Goal: Navigation & Orientation: Understand site structure

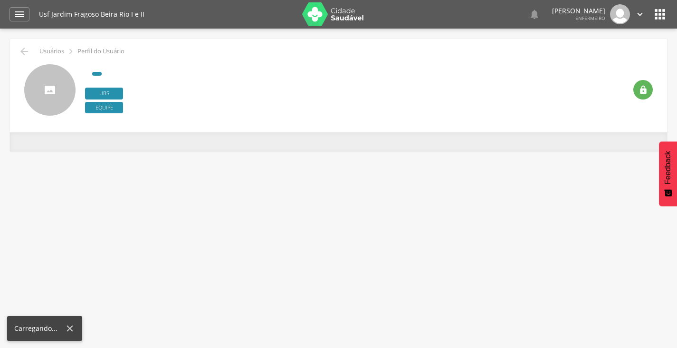
scroll to position [29, 0]
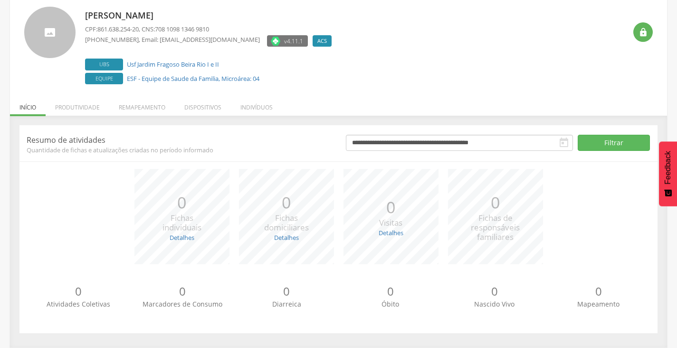
scroll to position [58, 0]
click at [62, 106] on li "Produtividade" at bounding box center [78, 105] width 64 height 22
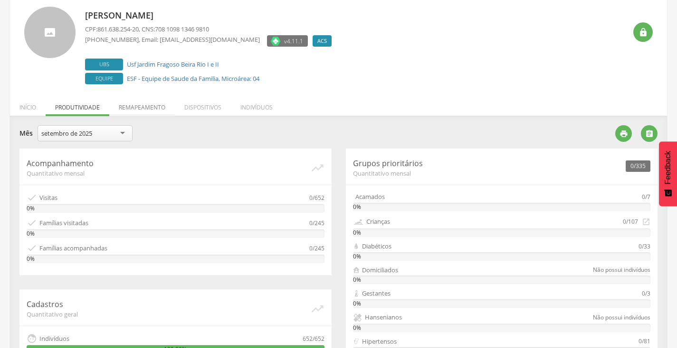
click at [125, 107] on li "Remapeamento" at bounding box center [142, 105] width 66 height 22
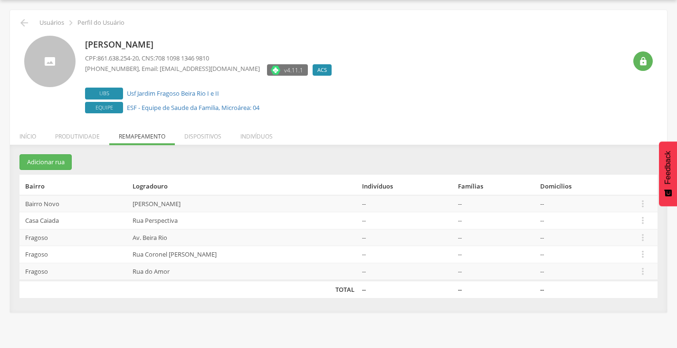
scroll to position [29, 0]
click at [199, 135] on li "Dispositivos" at bounding box center [203, 134] width 56 height 22
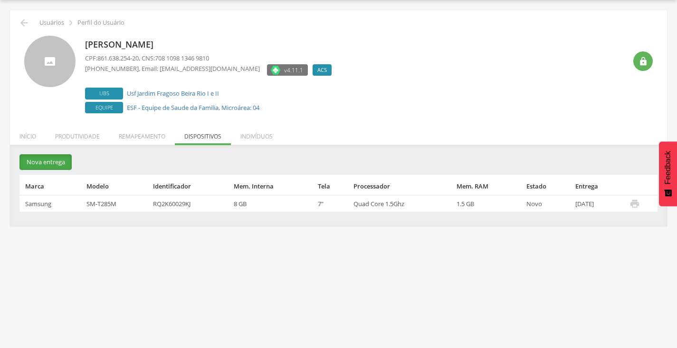
click at [38, 160] on button "Nova entrega" at bounding box center [45, 162] width 52 height 16
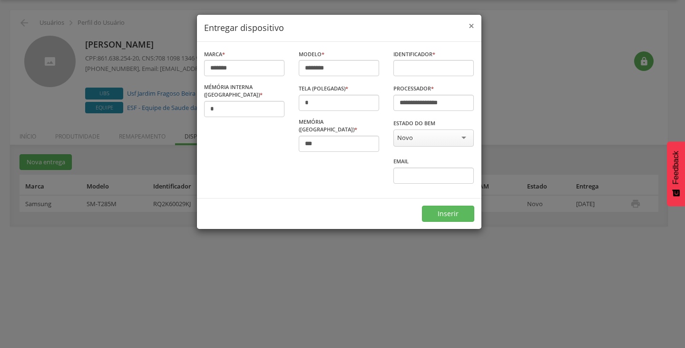
click at [472, 29] on span "×" at bounding box center [471, 25] width 6 height 13
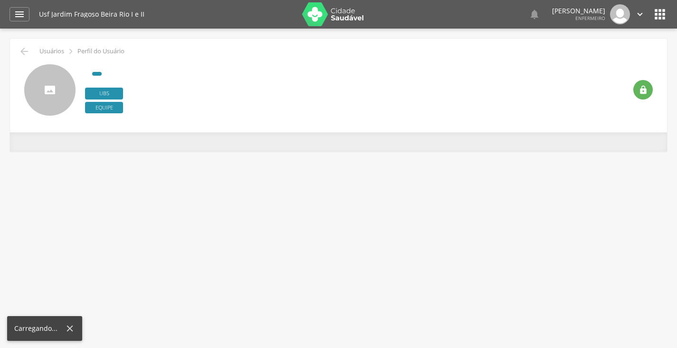
scroll to position [29, 0]
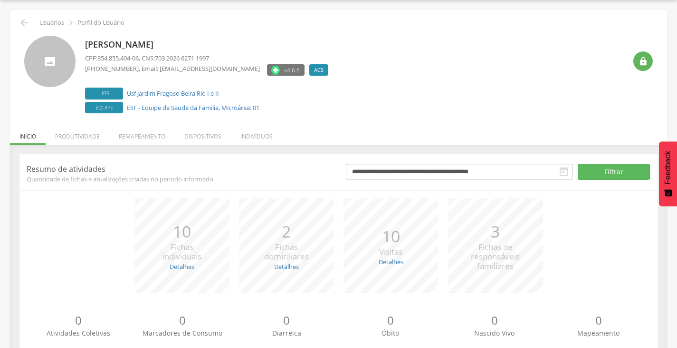
click at [394, 200] on div "*** 10 Visitas Detalhes Realizadas: 10 Recusadas: 0 Ausentes: 0" at bounding box center [391, 245] width 105 height 95
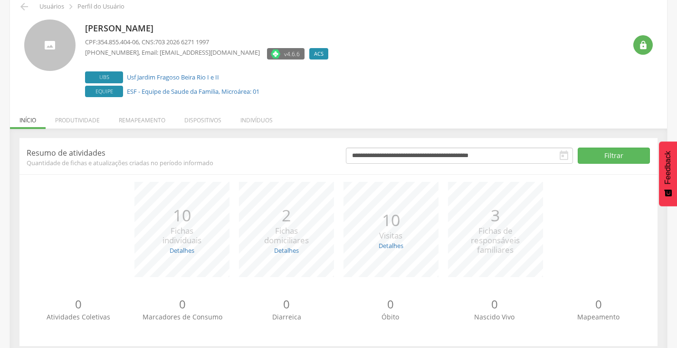
scroll to position [58, 0]
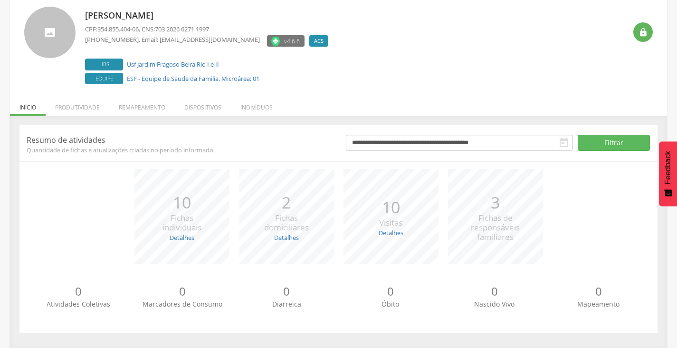
click at [389, 257] on div "*** 10 Visitas Detalhes Realizadas: 10 Recusadas: 0 Ausentes: 0" at bounding box center [391, 216] width 105 height 95
click at [175, 237] on link "Detalhes" at bounding box center [182, 237] width 25 height 9
click at [174, 259] on strong "Atualizadas:" at bounding box center [172, 259] width 37 height 9
click at [180, 192] on p "10" at bounding box center [182, 202] width 39 height 23
click at [74, 147] on span "Quantidade de fichas e atualizações criadas no período informado" at bounding box center [179, 149] width 305 height 9
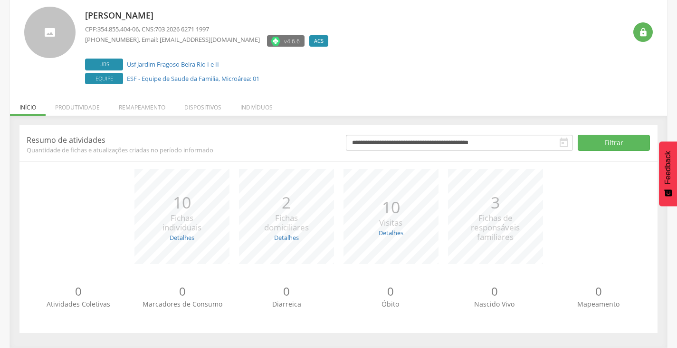
click at [66, 138] on p "Resumo de atividades" at bounding box center [179, 140] width 305 height 10
click at [86, 301] on span "Atividades Coletivas" at bounding box center [79, 303] width 64 height 9
click at [191, 288] on p "0" at bounding box center [183, 291] width 104 height 16
click at [464, 295] on p "0" at bounding box center [495, 291] width 104 height 16
click at [73, 100] on li "Produtividade" at bounding box center [78, 105] width 64 height 22
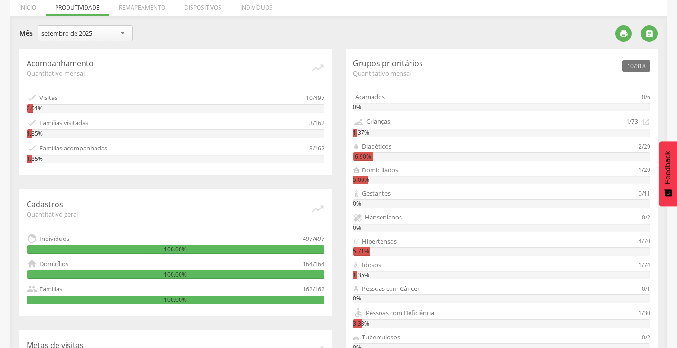
scroll to position [200, 0]
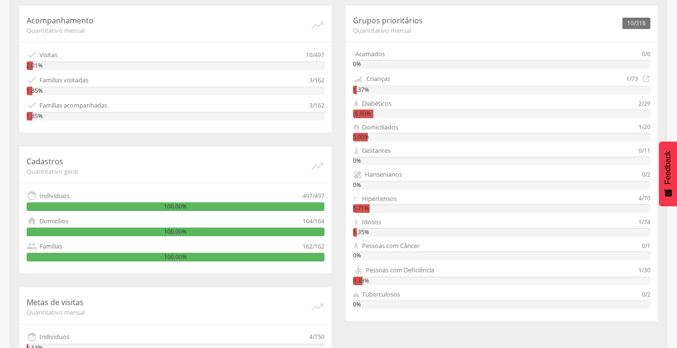
click at [124, 206] on div "100.00%" at bounding box center [176, 206] width 298 height 9
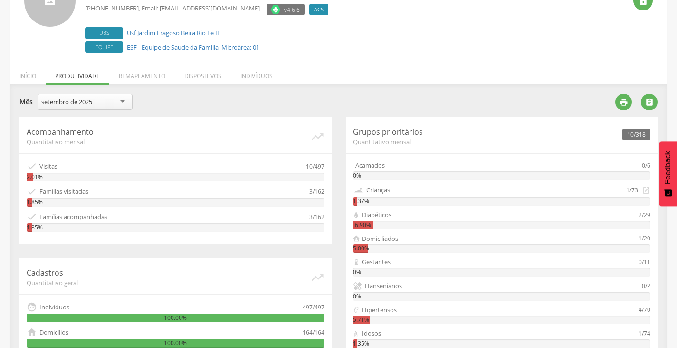
scroll to position [35, 0]
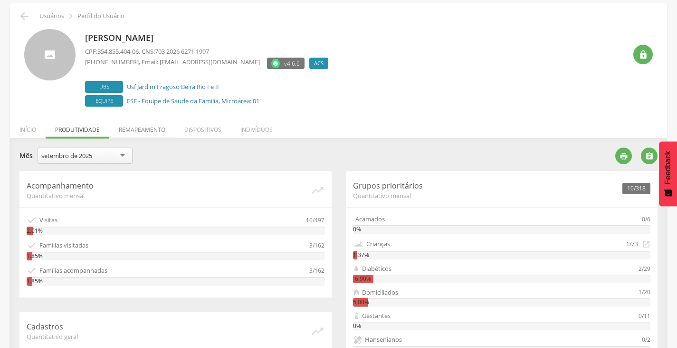
click at [163, 131] on li "Remapeamento" at bounding box center [142, 127] width 66 height 22
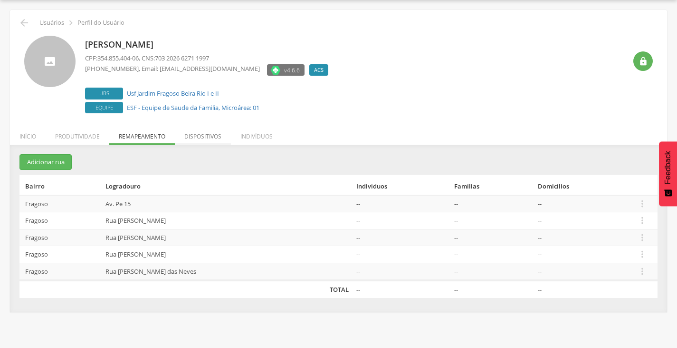
click at [193, 140] on li "Dispositivos" at bounding box center [203, 134] width 56 height 22
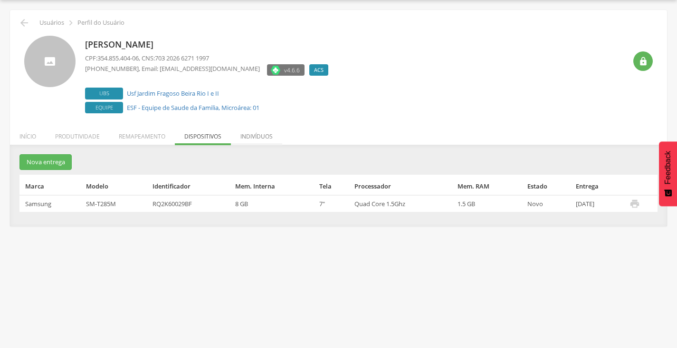
click at [244, 139] on li "Indivíduos" at bounding box center [256, 134] width 51 height 22
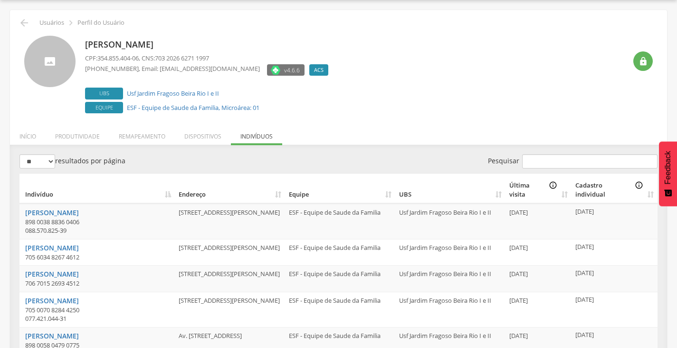
scroll to position [35, 0]
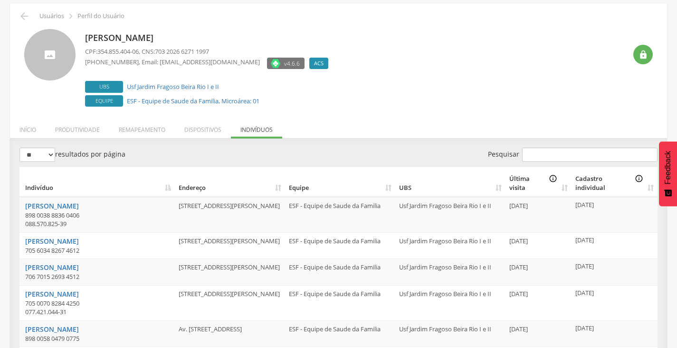
click at [405, 187] on th "UBS" at bounding box center [451, 181] width 110 height 29
click at [517, 178] on div "Última visita info_outline" at bounding box center [534, 183] width 48 height 18
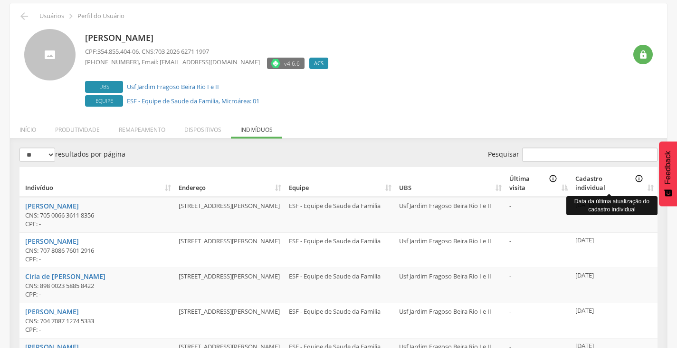
click at [591, 182] on div "Cadastro individual info_outline" at bounding box center [610, 183] width 68 height 18
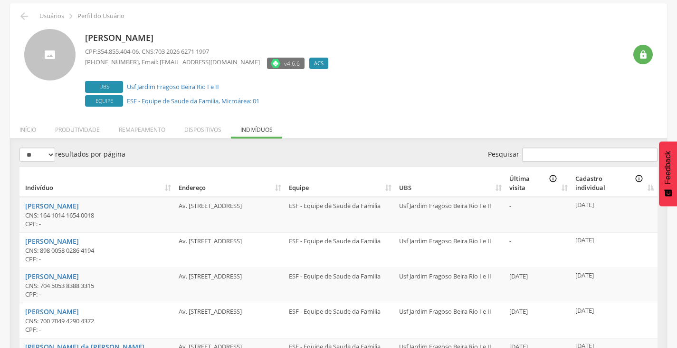
click at [194, 186] on th "Endereço" at bounding box center [230, 181] width 110 height 29
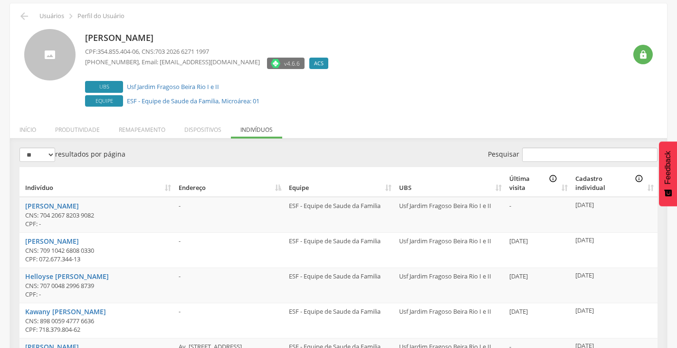
click at [53, 189] on th "Indivíduo" at bounding box center [96, 181] width 155 height 29
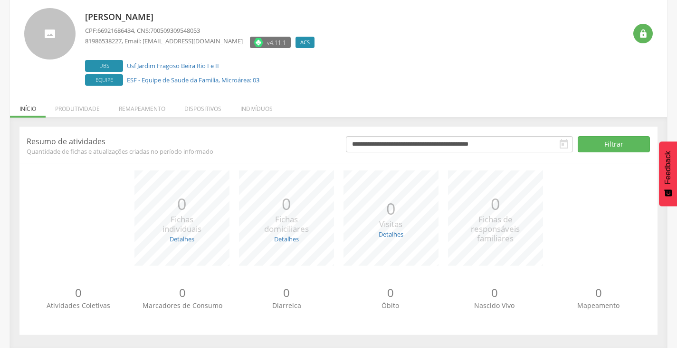
scroll to position [58, 0]
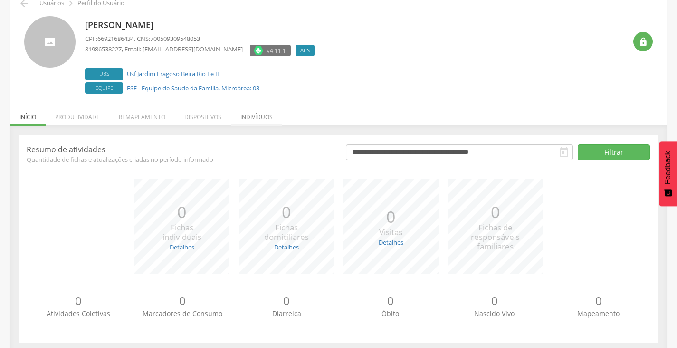
scroll to position [58, 0]
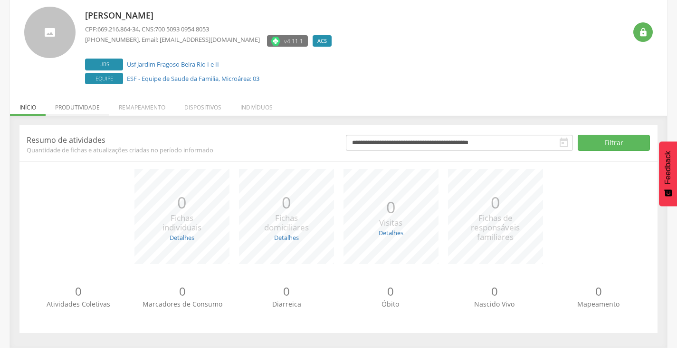
click at [81, 109] on li "Produtividade" at bounding box center [78, 105] width 64 height 22
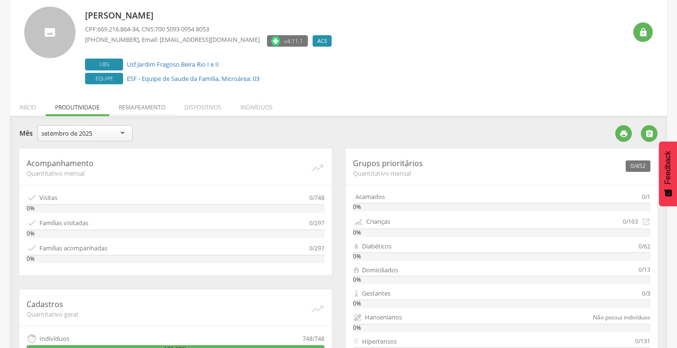
click at [133, 107] on li "Remapeamento" at bounding box center [142, 105] width 66 height 22
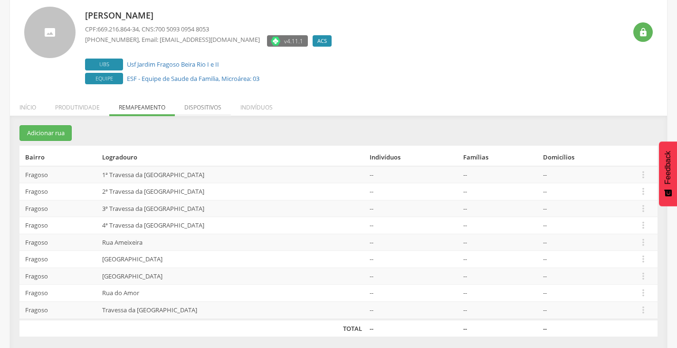
click at [200, 108] on li "Dispositivos" at bounding box center [203, 105] width 56 height 22
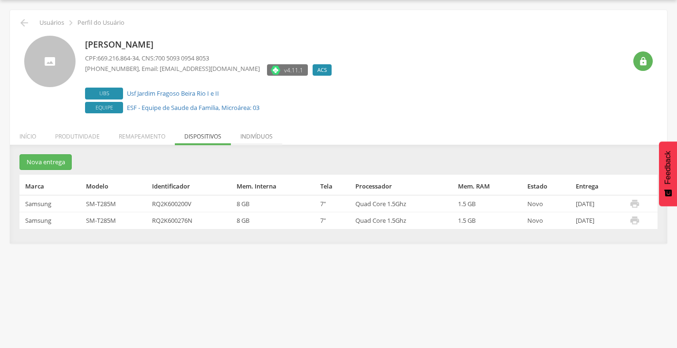
click at [249, 139] on li "Indivíduos" at bounding box center [256, 134] width 51 height 22
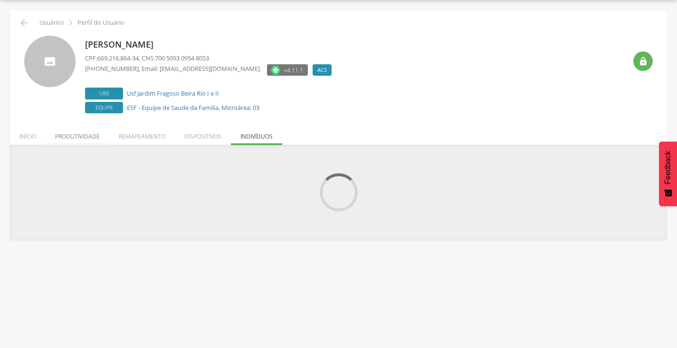
click at [50, 135] on li "Produtividade" at bounding box center [78, 134] width 64 height 22
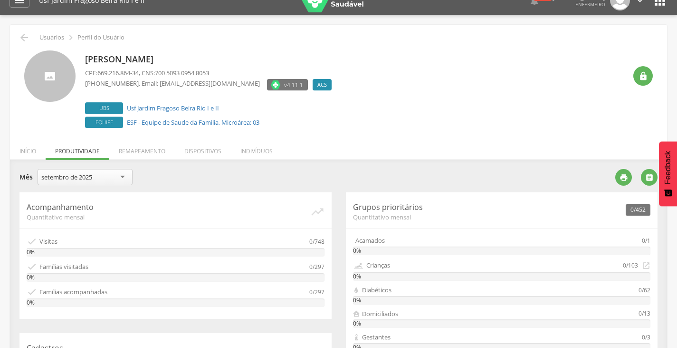
scroll to position [0, 0]
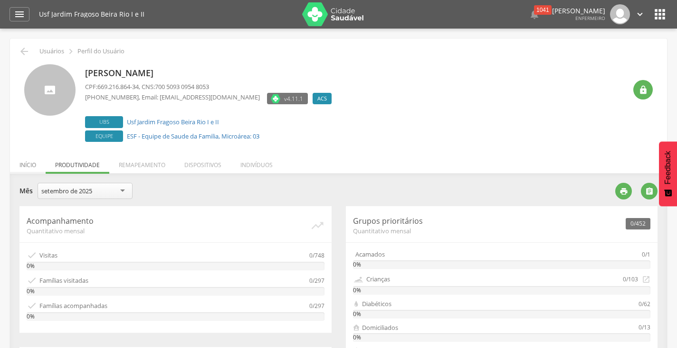
click at [32, 162] on li "Início" at bounding box center [28, 162] width 36 height 22
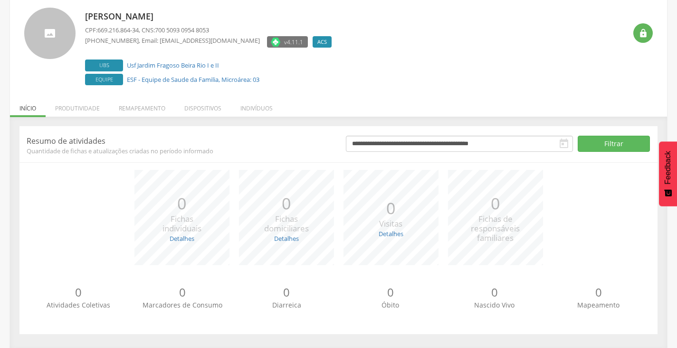
scroll to position [58, 0]
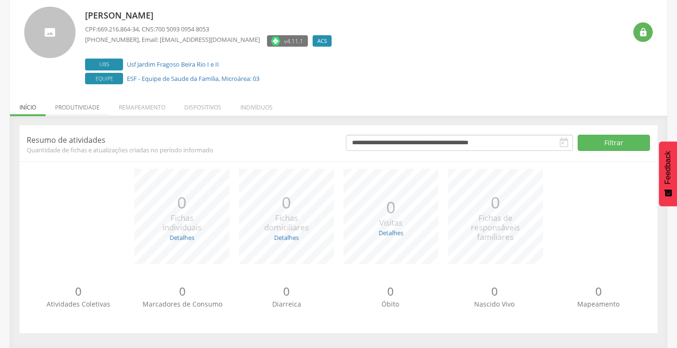
click at [77, 107] on li "Produtividade" at bounding box center [78, 105] width 64 height 22
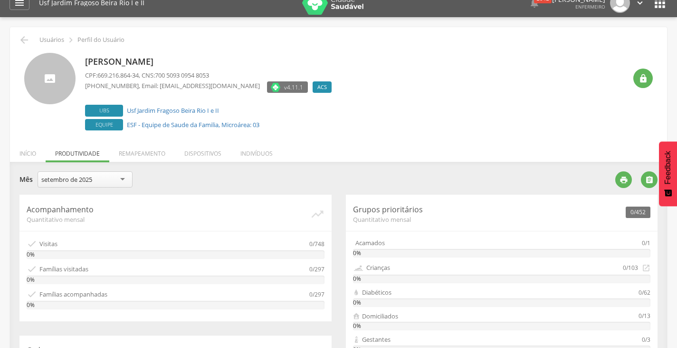
scroll to position [0, 0]
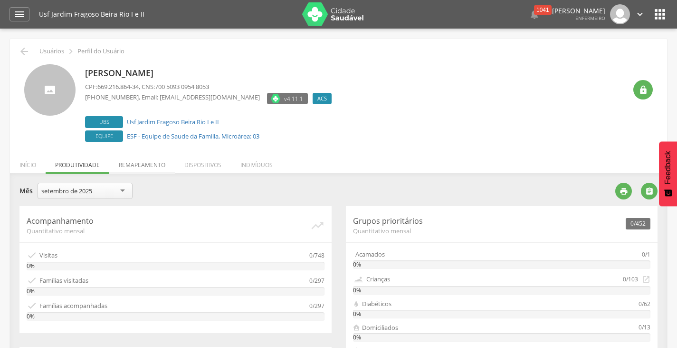
click at [149, 165] on li "Remapeamento" at bounding box center [142, 162] width 66 height 22
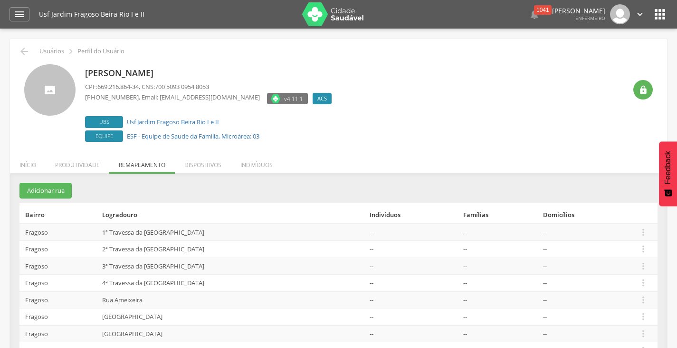
click at [640, 13] on icon "" at bounding box center [640, 14] width 10 height 10
click at [616, 33] on link "Configurações" at bounding box center [607, 34] width 75 height 12
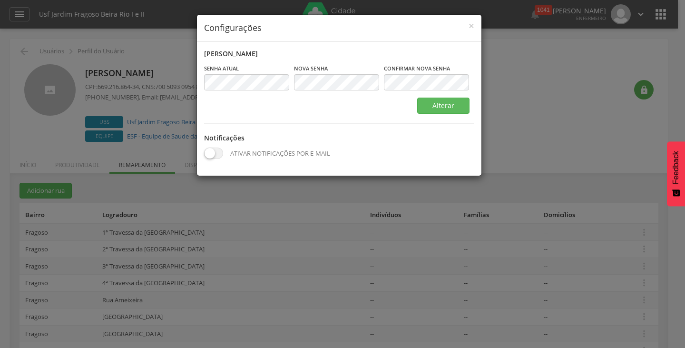
click at [518, 121] on div "× Configurações Alterar senha Senha atual Campo obrigatório Nova senha Campo ob…" at bounding box center [342, 174] width 685 height 348
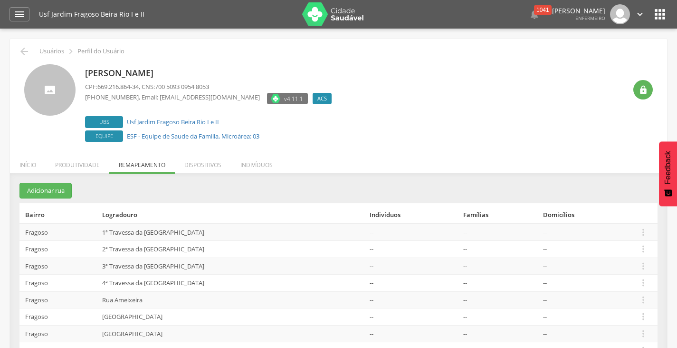
click at [462, 82] on div "Edilma Gomes da Silva CPF: 669.216.864-34 , CNS: 700 5093 0954 8053 (81) 98653-…" at bounding box center [355, 104] width 541 height 80
click at [636, 10] on icon "" at bounding box center [640, 14] width 10 height 10
click at [609, 39] on link "Configurações" at bounding box center [607, 34] width 75 height 12
click at [637, 11] on icon "" at bounding box center [640, 14] width 10 height 10
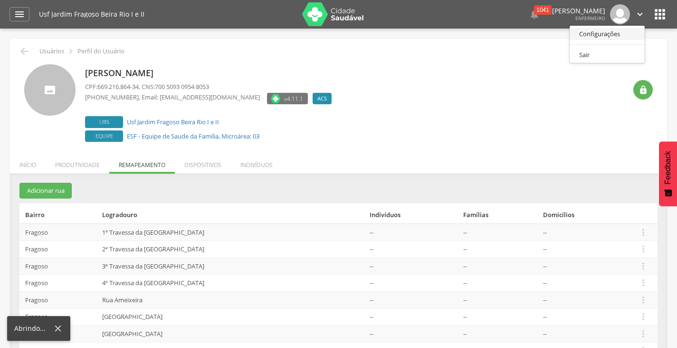
click at [600, 35] on link "Configurações" at bounding box center [607, 34] width 75 height 12
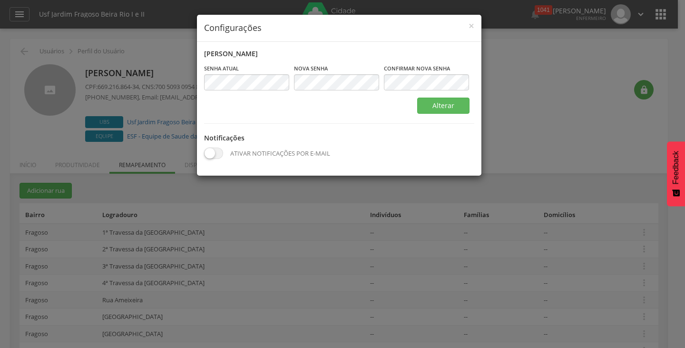
click at [572, 159] on div "× Configurações Alterar senha Senha atual Campo obrigatório Nova senha Campo ob…" at bounding box center [342, 174] width 685 height 348
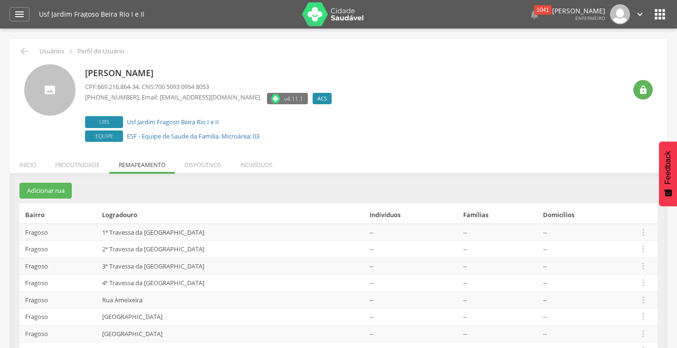
click at [640, 17] on icon "" at bounding box center [640, 14] width 10 height 10
click at [628, 33] on link "Configurações" at bounding box center [607, 34] width 75 height 12
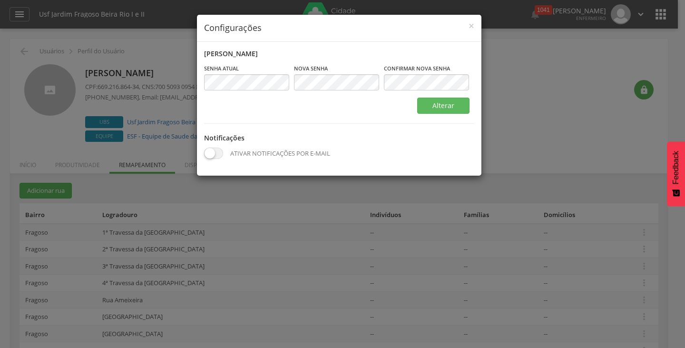
click at [558, 63] on div "× Configurações Alterar senha Senha atual Campo obrigatório Nova senha Campo ob…" at bounding box center [342, 174] width 685 height 348
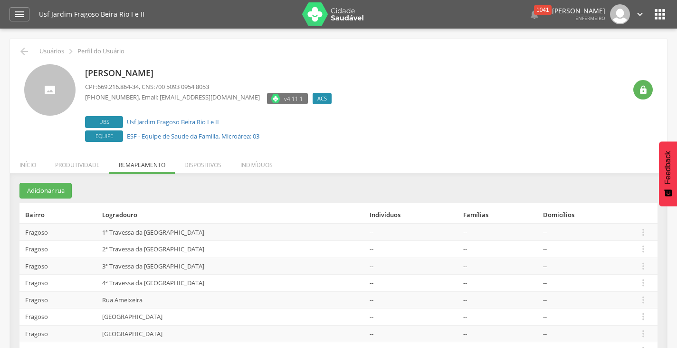
click at [637, 17] on icon "" at bounding box center [640, 14] width 10 height 10
click at [623, 31] on link "Configurações" at bounding box center [607, 34] width 75 height 12
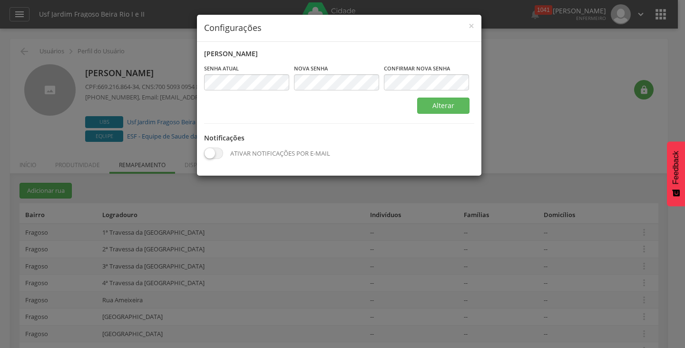
click at [612, 105] on div "× Configurações Alterar senha Senha atual Campo obrigatório Nova senha Campo ob…" at bounding box center [342, 174] width 685 height 348
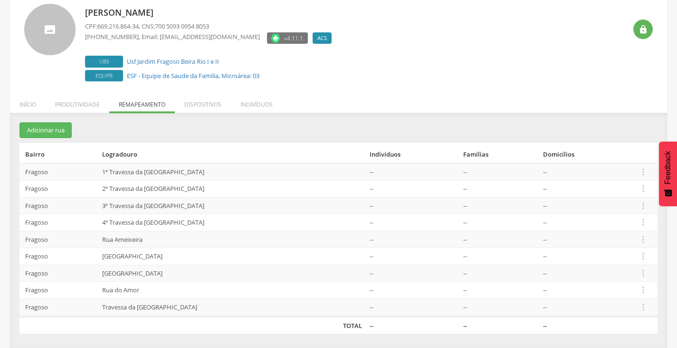
scroll to position [61, 0]
click at [70, 105] on li "Produtividade" at bounding box center [78, 101] width 64 height 22
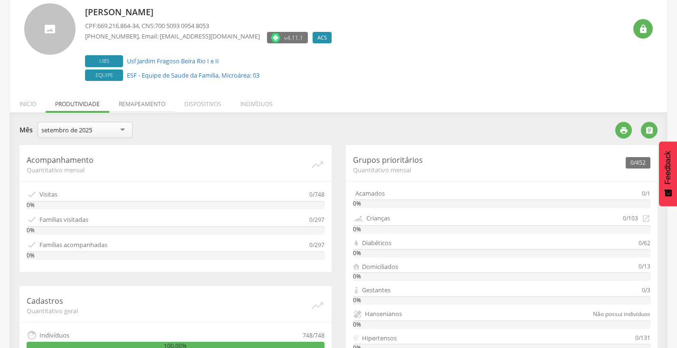
click at [143, 106] on li "Remapeamento" at bounding box center [142, 101] width 66 height 22
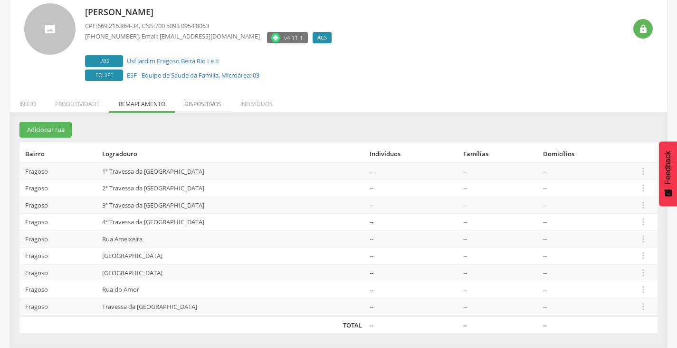
click at [177, 103] on li "Dispositivos" at bounding box center [203, 101] width 56 height 22
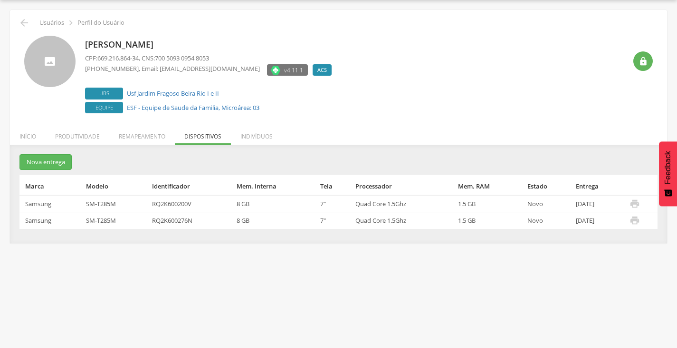
click at [270, 148] on div "**********" at bounding box center [338, 194] width 657 height 98
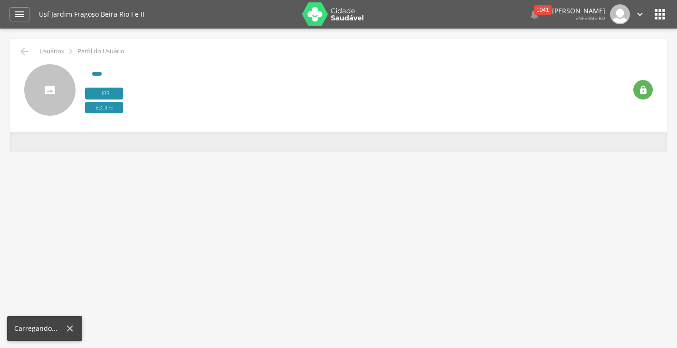
scroll to position [29, 0]
